Goal: Task Accomplishment & Management: Manage account settings

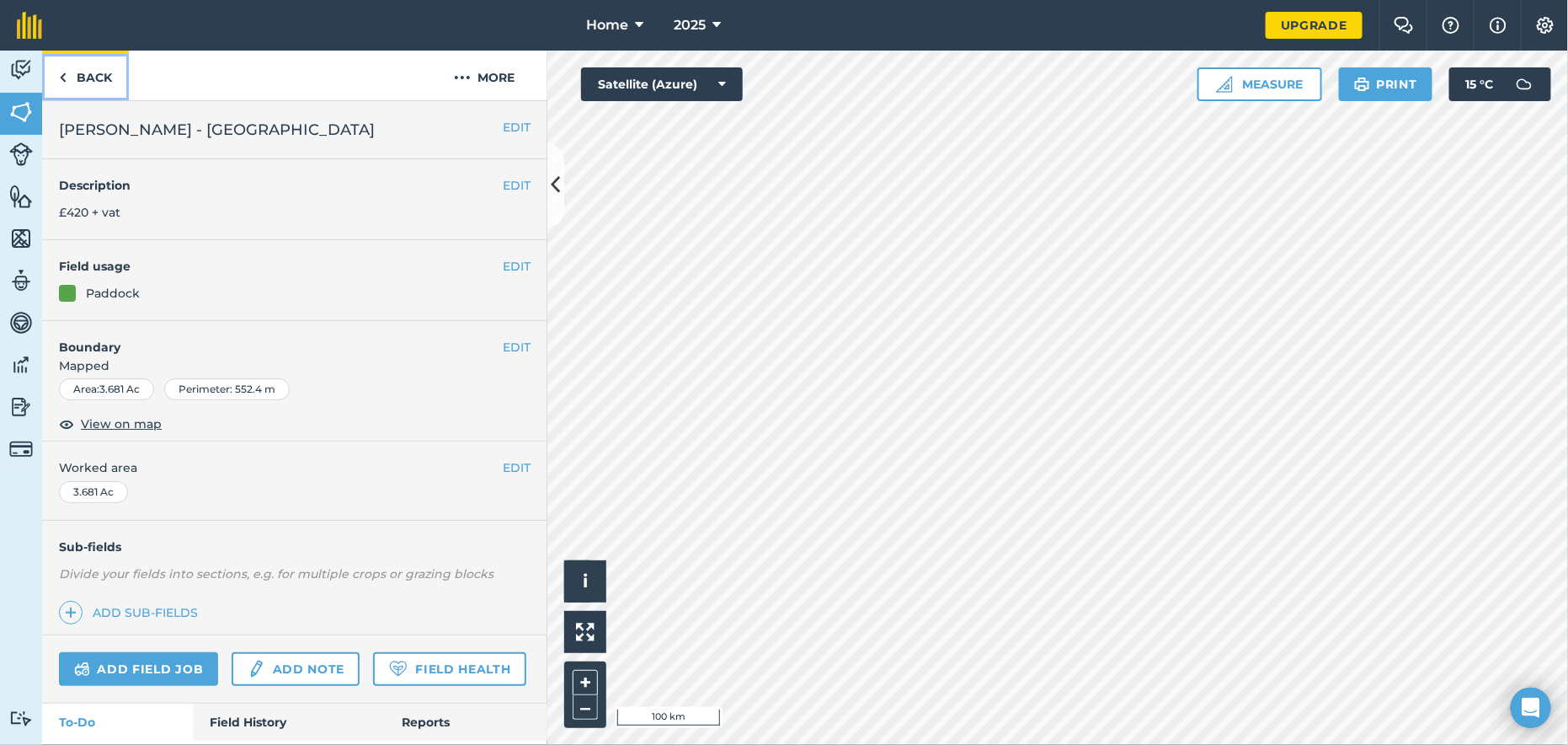
click at [85, 73] on link "Back" at bounding box center [85, 75] width 87 height 49
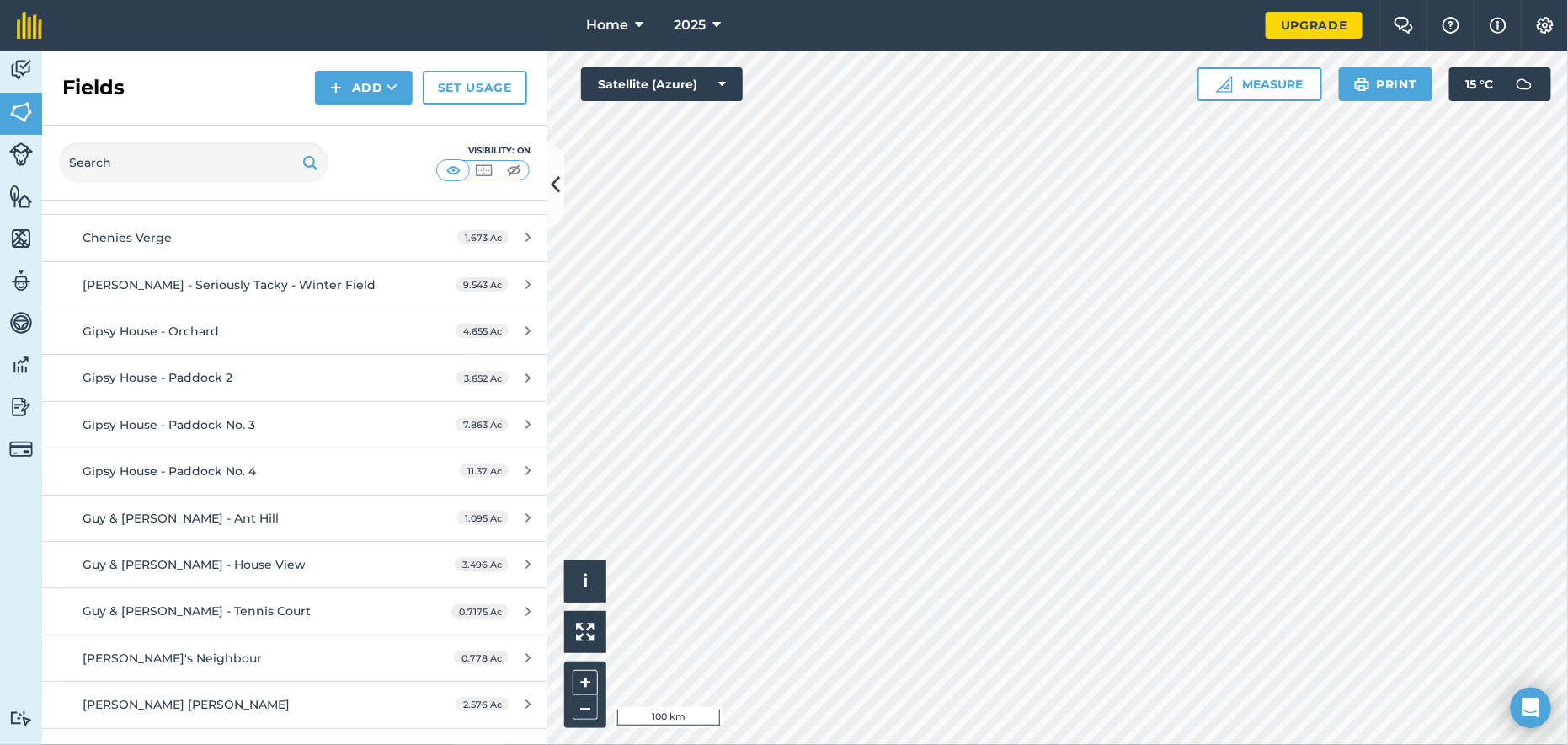
scroll to position [758, 0]
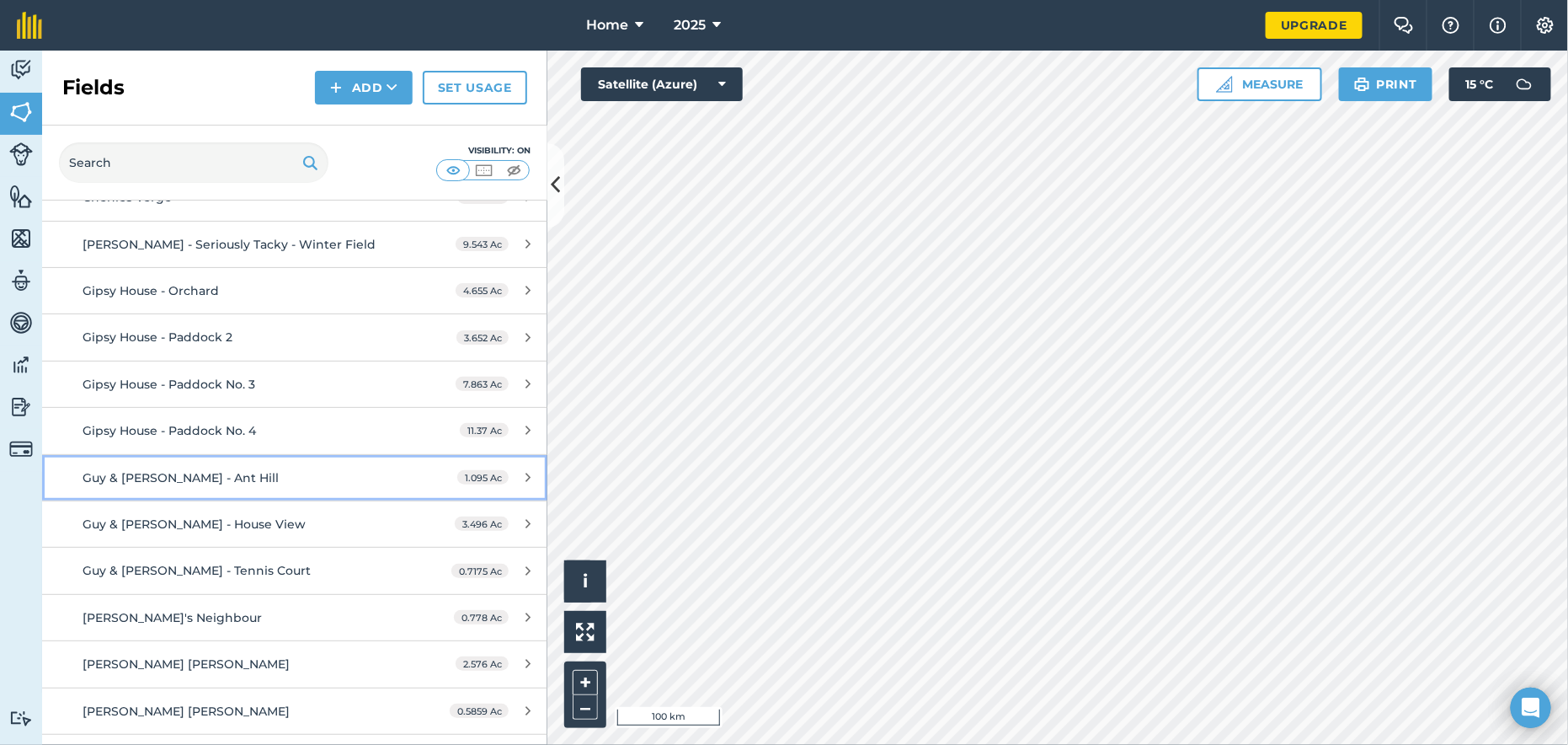
click at [179, 470] on span "Guy & [PERSON_NAME] - Ant Hill" at bounding box center [180, 478] width 196 height 15
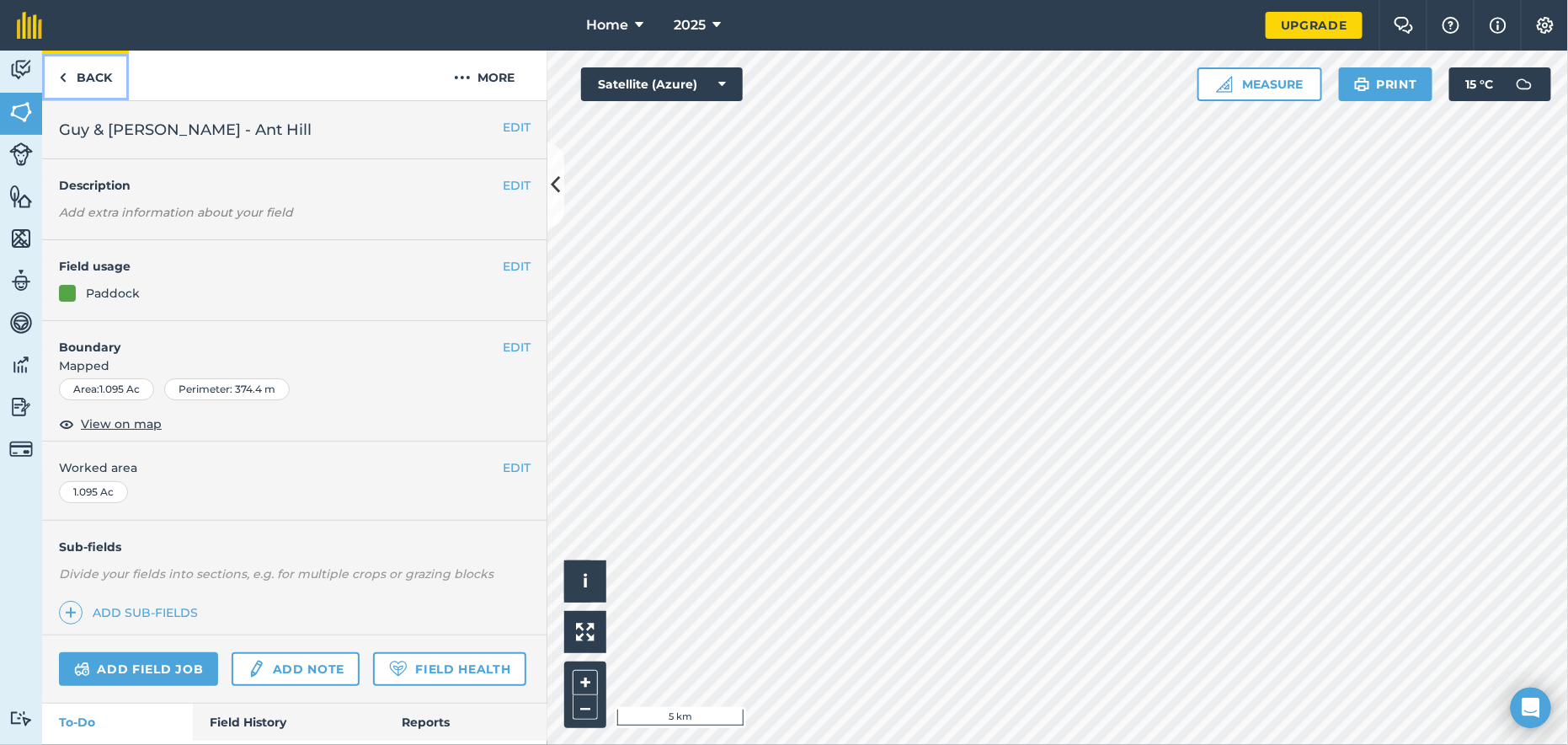
click at [70, 76] on link "Back" at bounding box center [85, 75] width 87 height 49
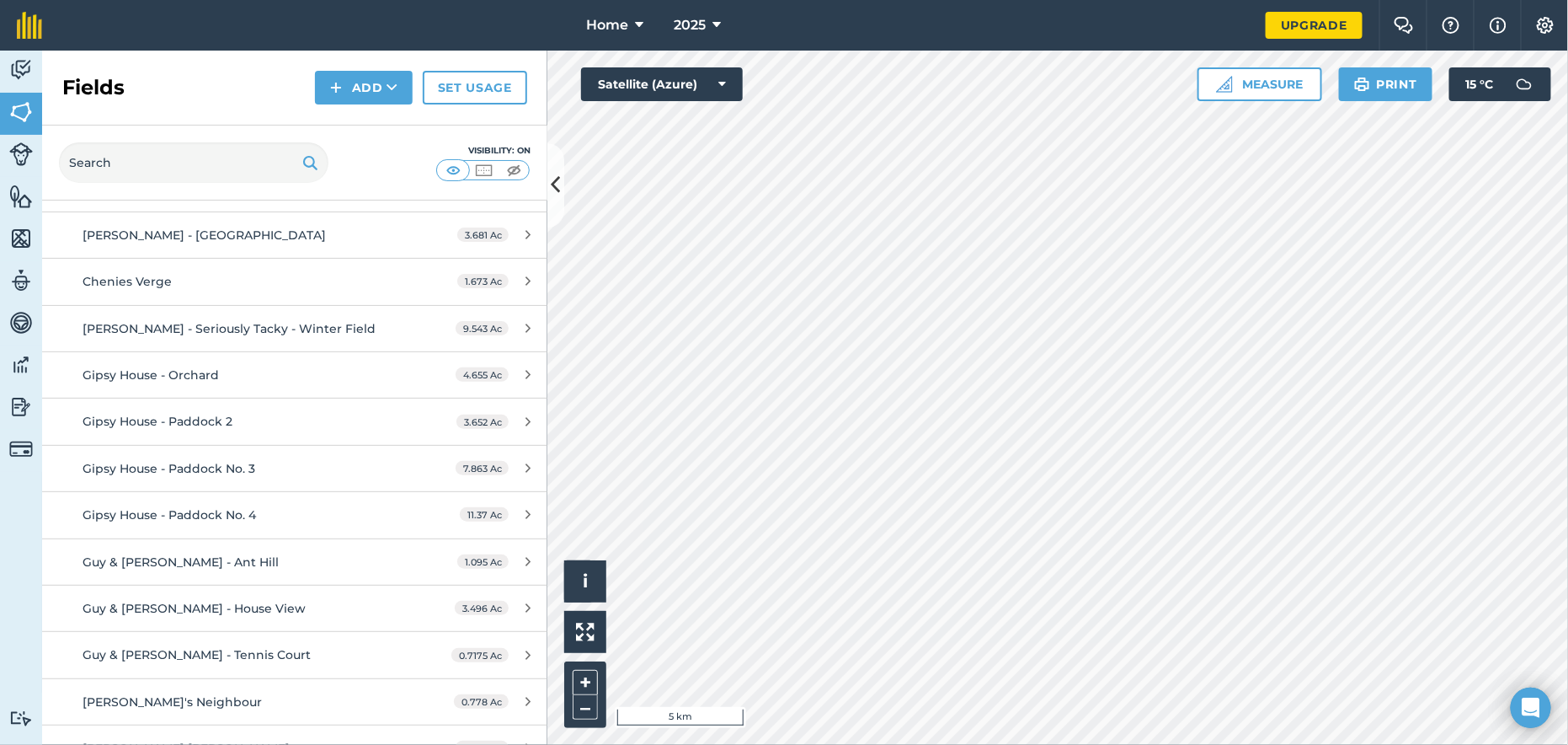
scroll to position [843, 0]
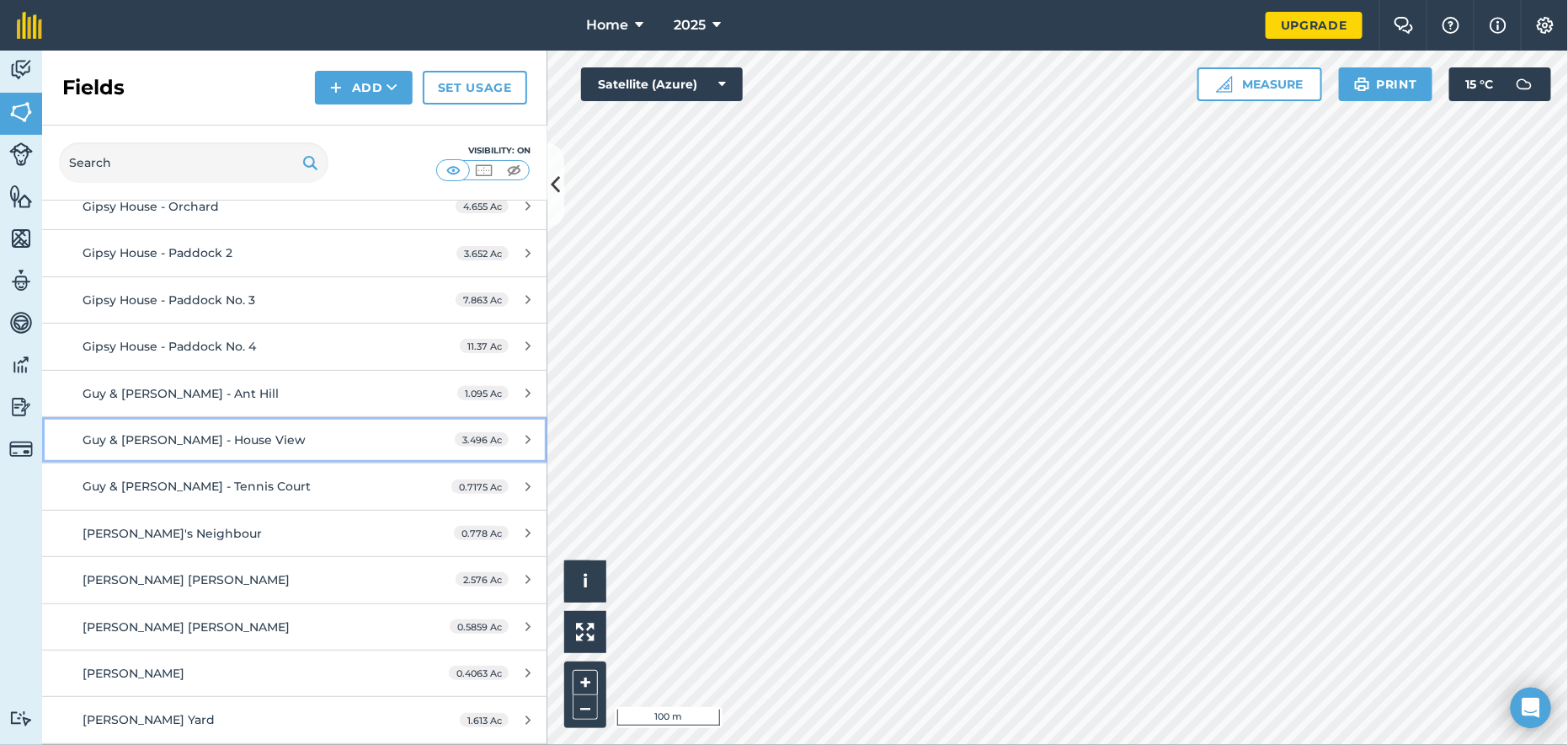
click at [184, 432] on span "Guy & [PERSON_NAME] - House View" at bounding box center [194, 440] width 224 height 15
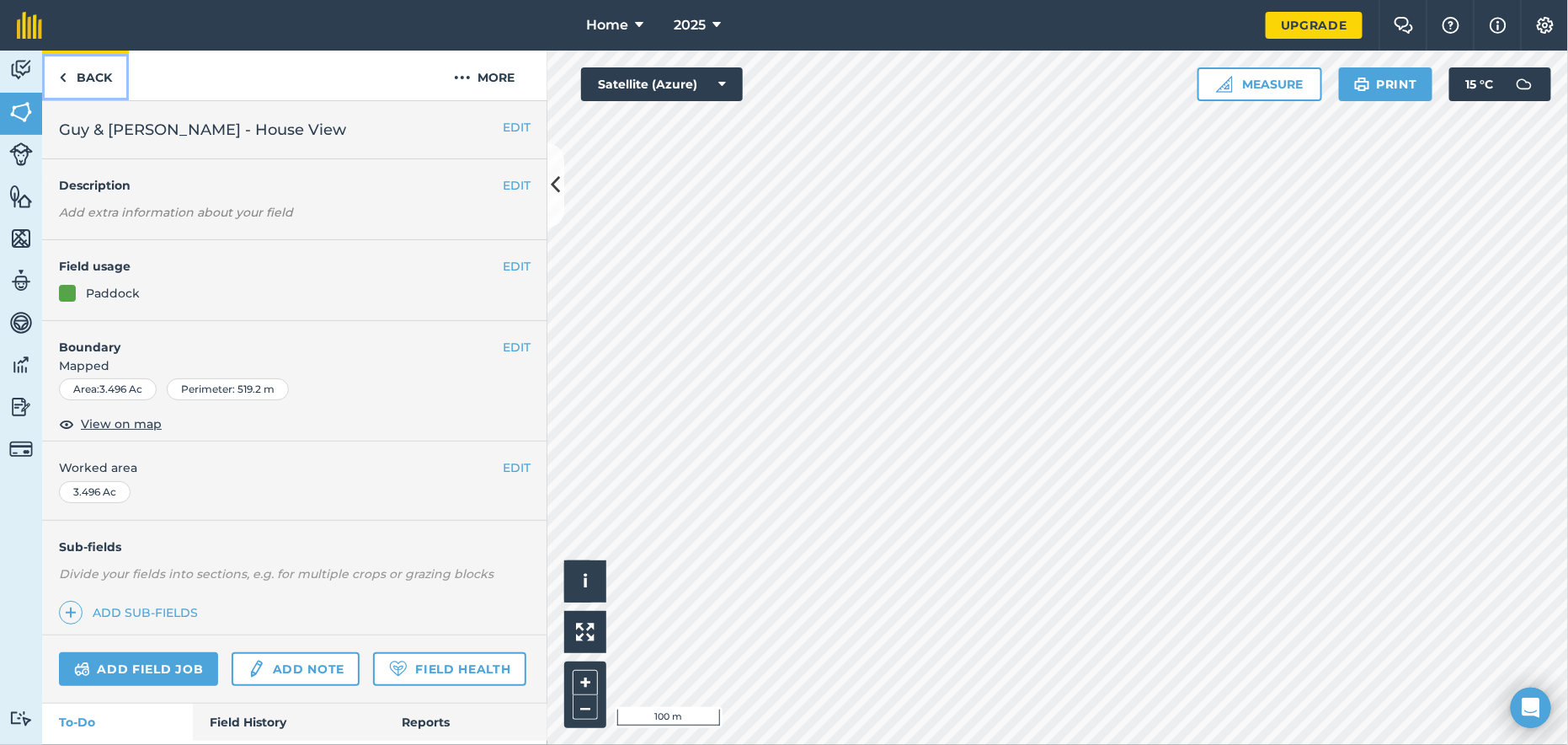
click at [92, 80] on link "Back" at bounding box center [85, 75] width 87 height 49
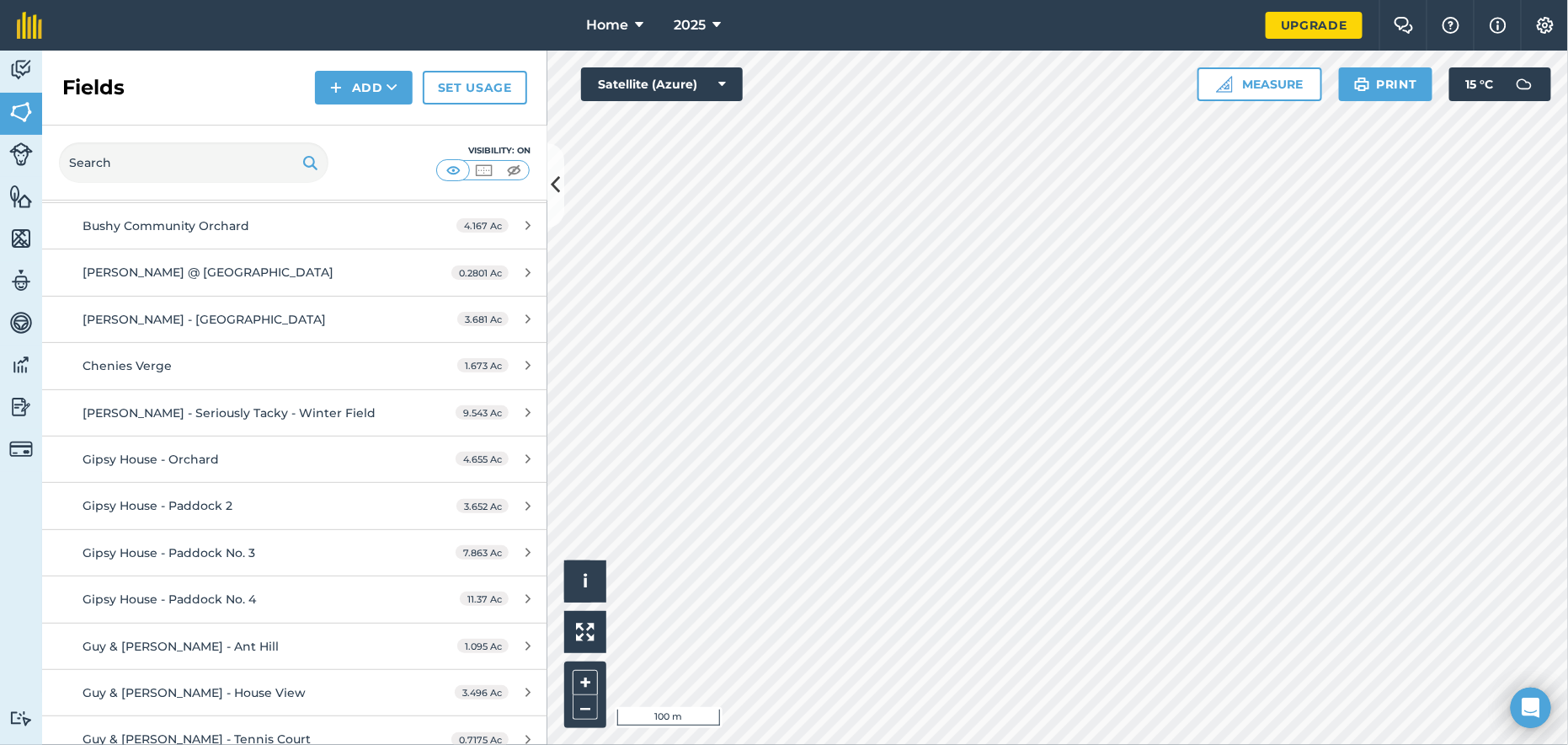
scroll to position [674, 0]
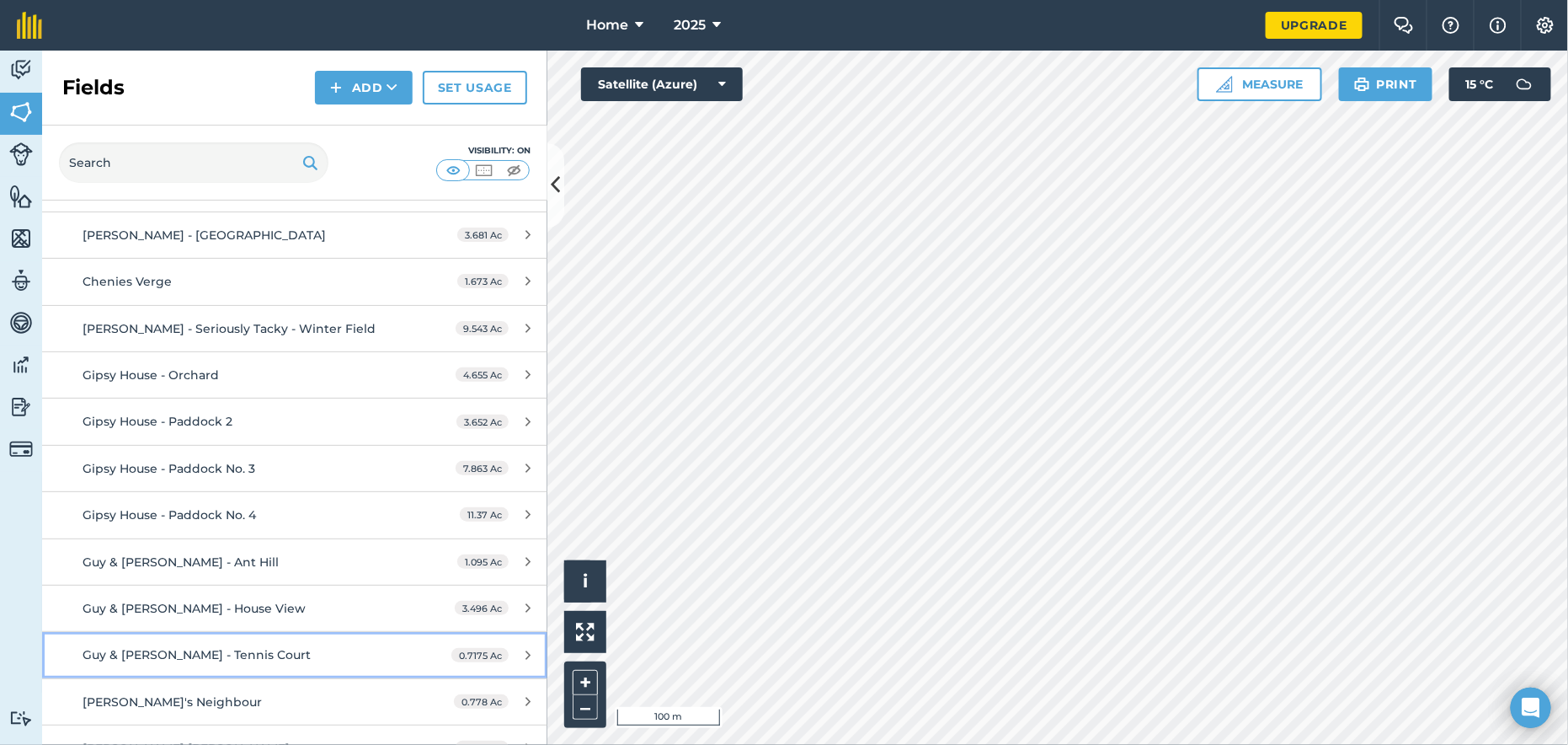
click at [160, 649] on span "Guy & [PERSON_NAME] - Tennis Court" at bounding box center [196, 655] width 228 height 15
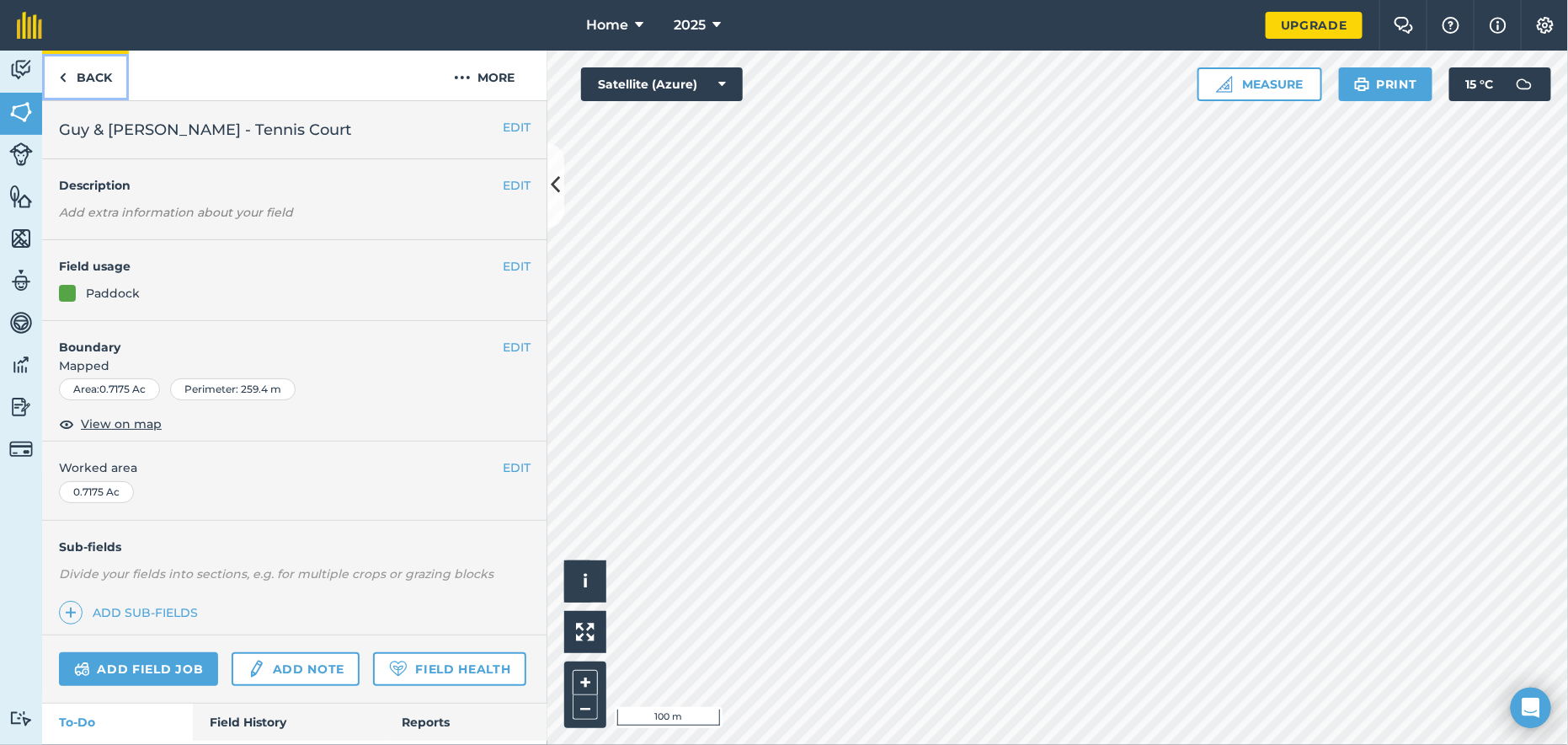
click at [84, 71] on link "Back" at bounding box center [85, 75] width 87 height 49
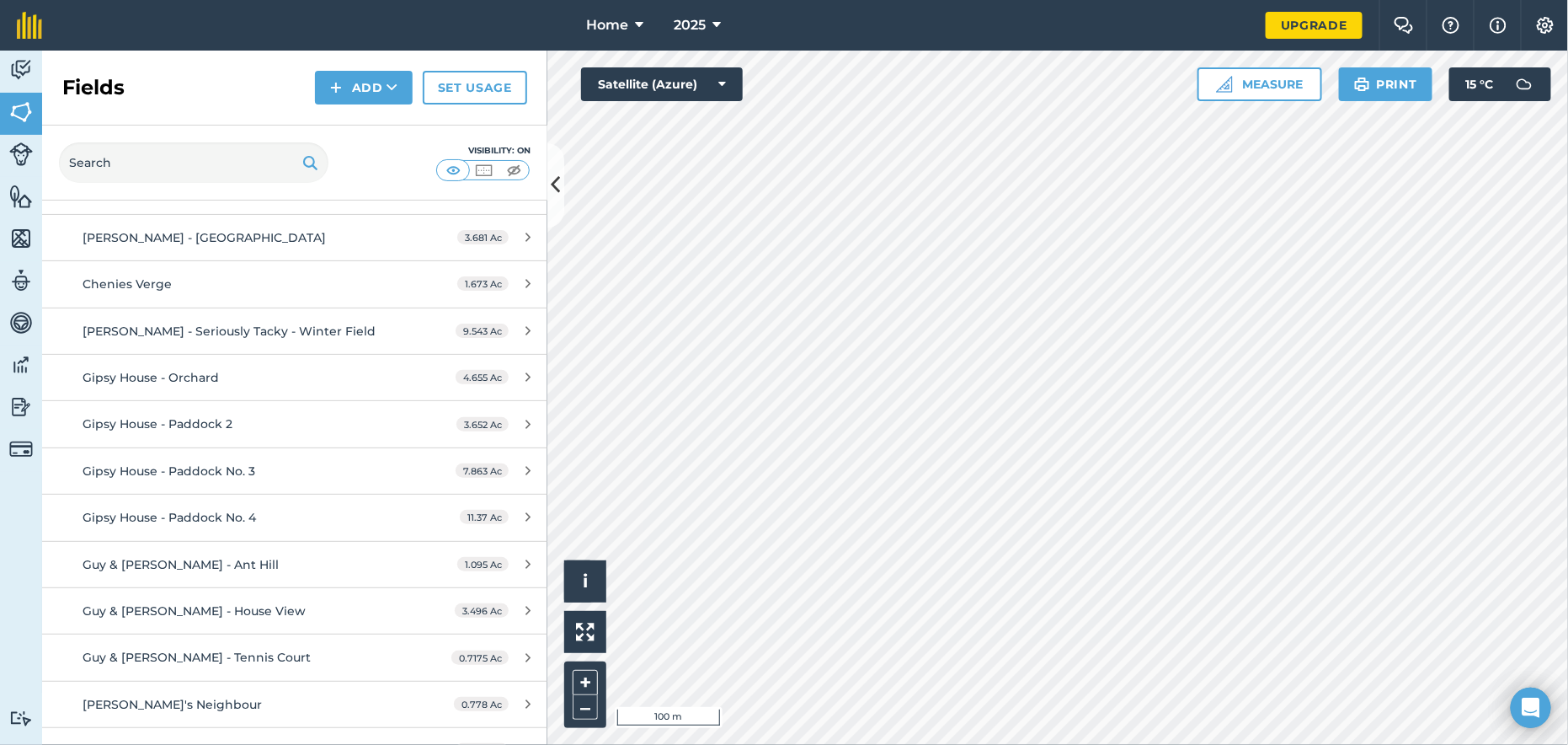
scroll to position [674, 0]
click at [207, 601] on span "Guy & [PERSON_NAME] - House View" at bounding box center [194, 609] width 224 height 15
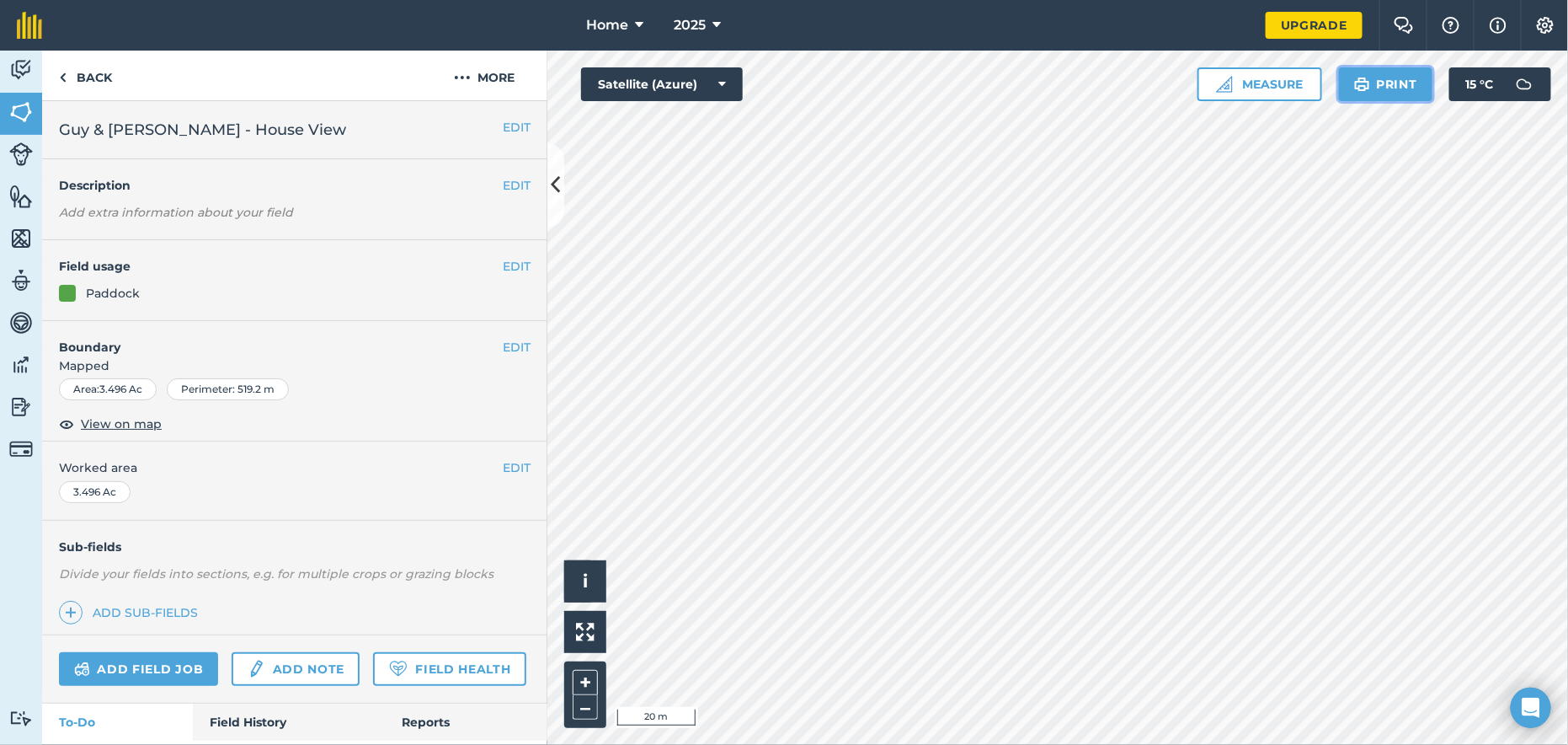
click at [1380, 81] on button "Print" at bounding box center [1387, 84] width 95 height 34
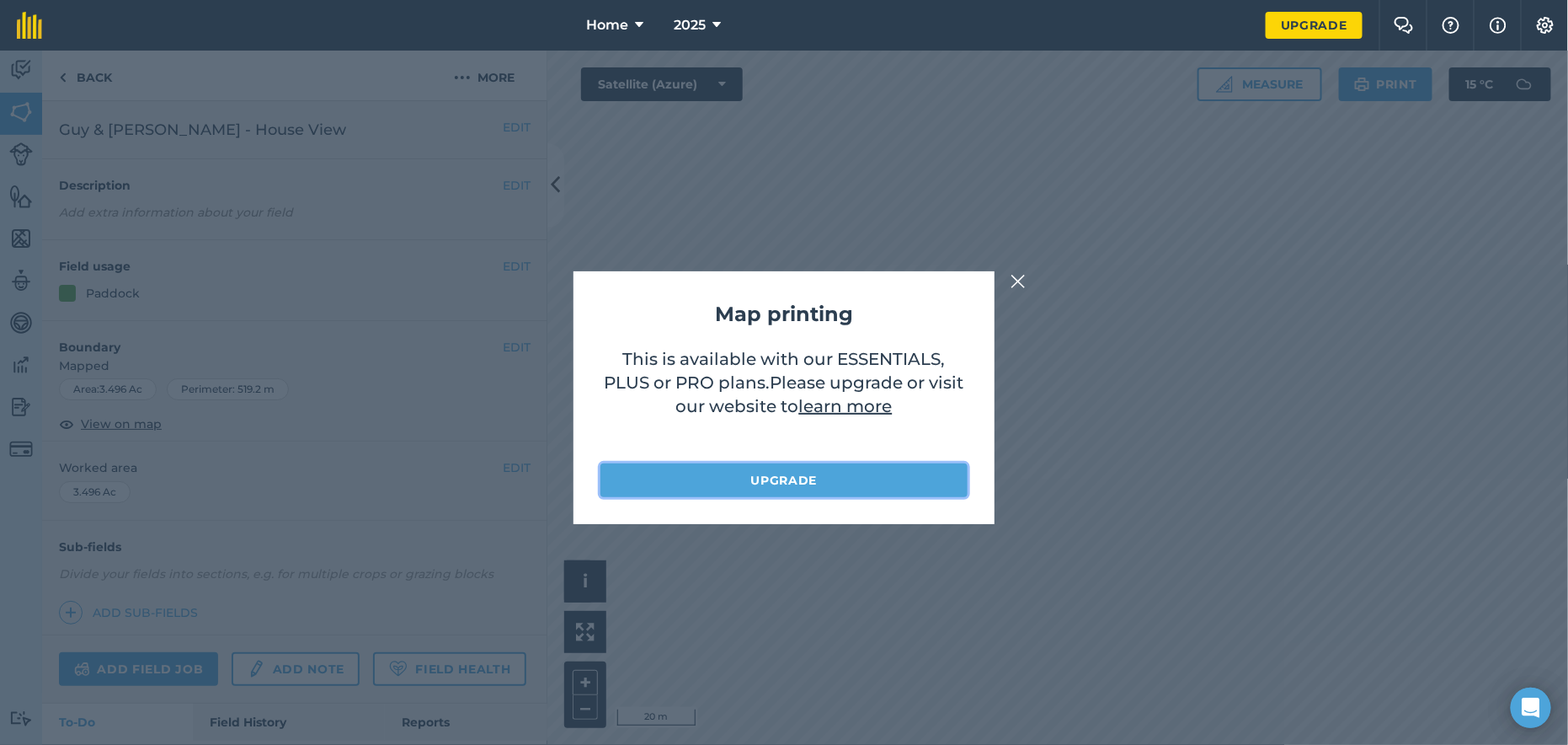
click at [801, 480] on link "Upgrade" at bounding box center [784, 481] width 368 height 34
